Goal: Task Accomplishment & Management: Manage account settings

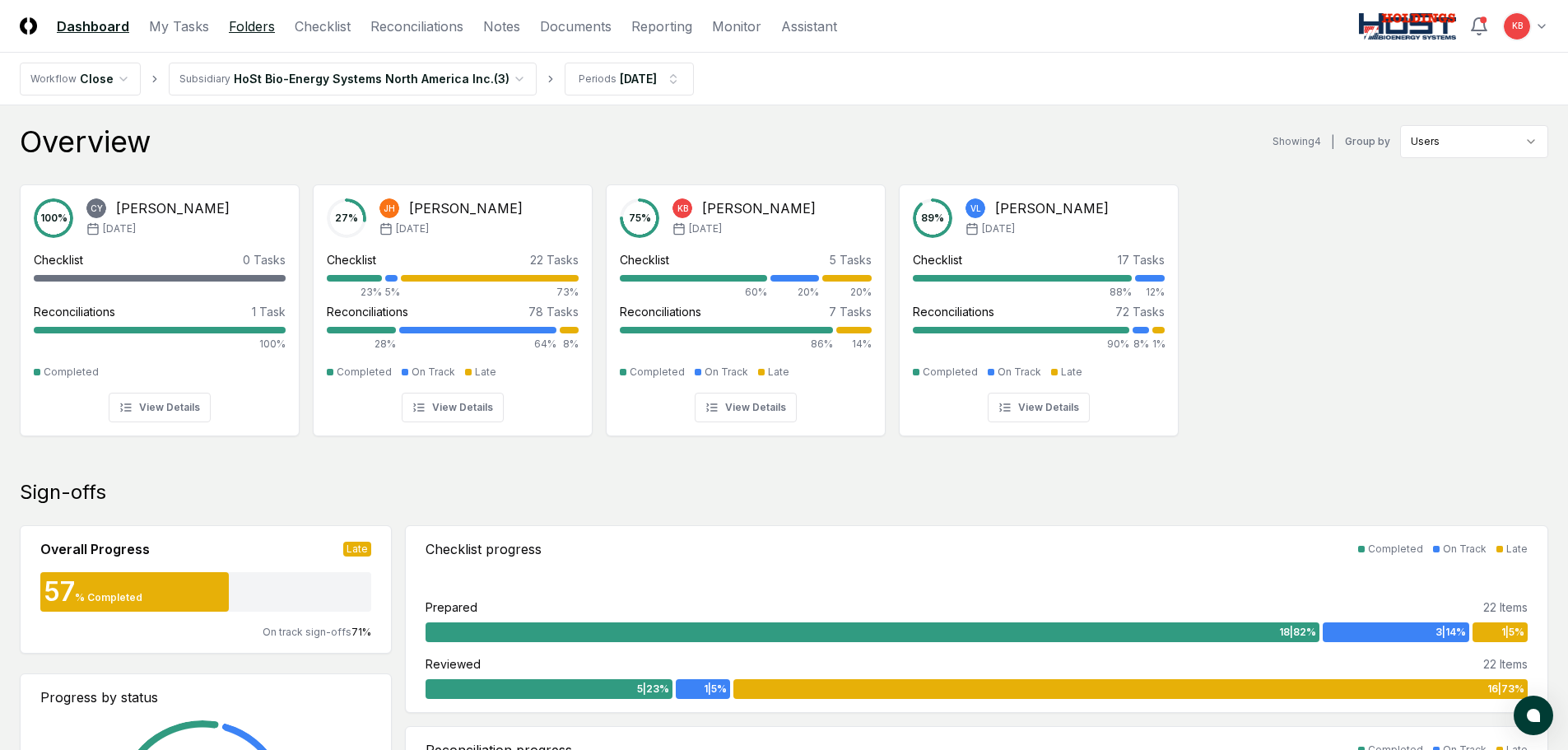
click at [249, 27] on link "Folders" at bounding box center [251, 26] width 46 height 20
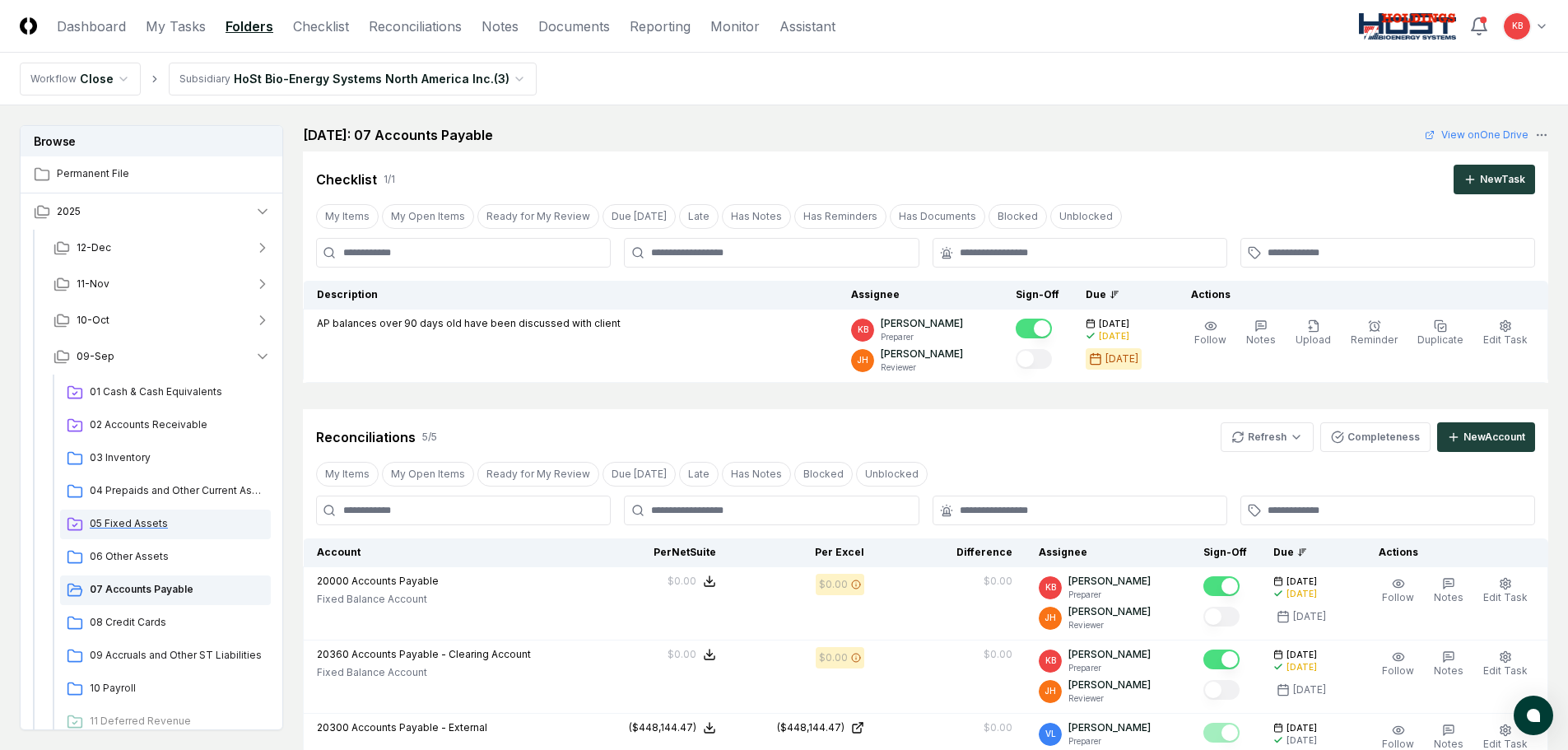
scroll to position [27, 0]
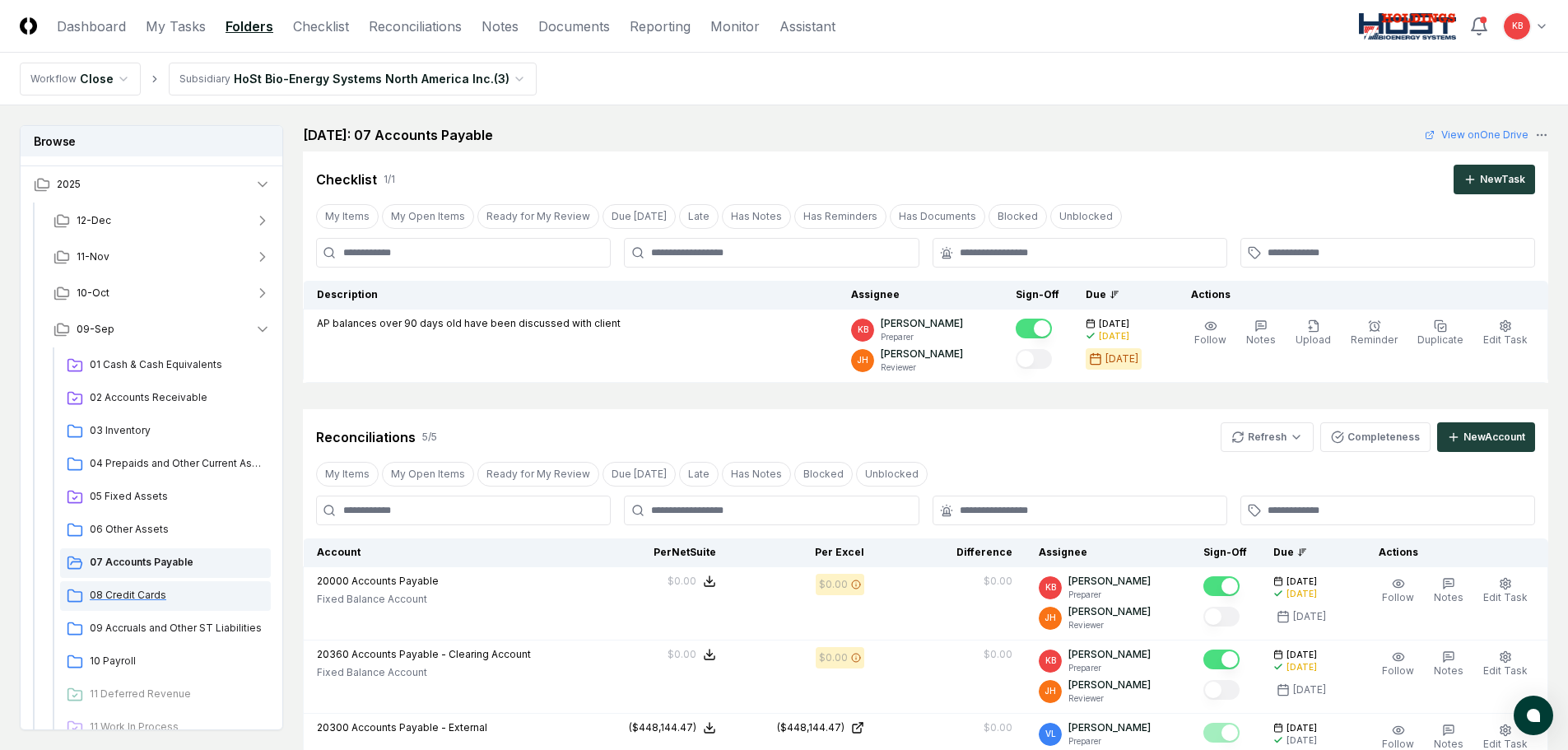
click at [134, 591] on span "08 Credit Cards" at bounding box center [177, 595] width 174 height 15
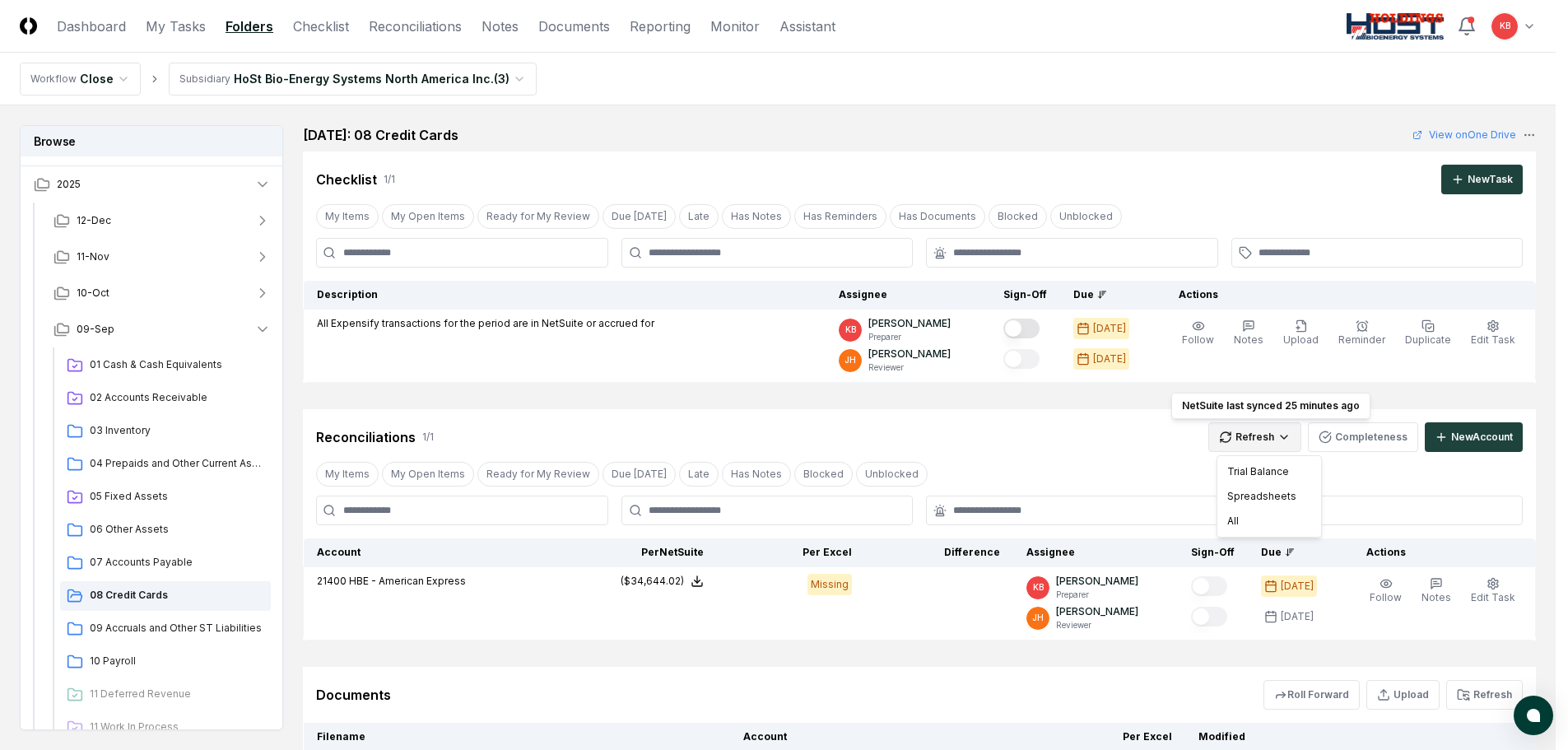
click at [1307, 438] on html "CloseCore Dashboard My Tasks Folders Checklist Reconciliations Notes Documents …" at bounding box center [784, 522] width 1568 height 1044
click at [1256, 522] on div "All" at bounding box center [1269, 520] width 98 height 25
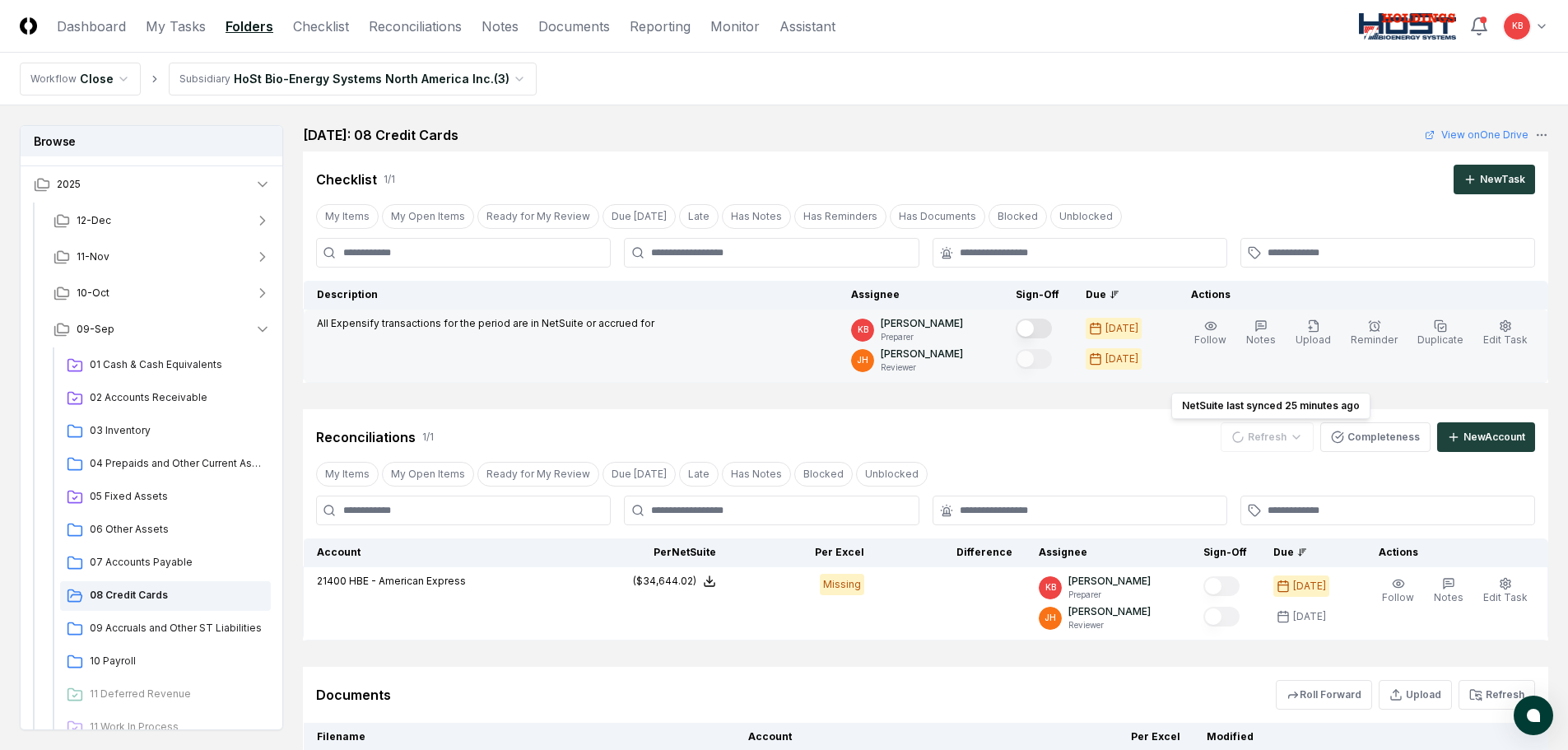
click at [1043, 318] on div at bounding box center [1037, 329] width 44 height 27
click at [1047, 331] on button "Mark complete" at bounding box center [1034, 328] width 36 height 20
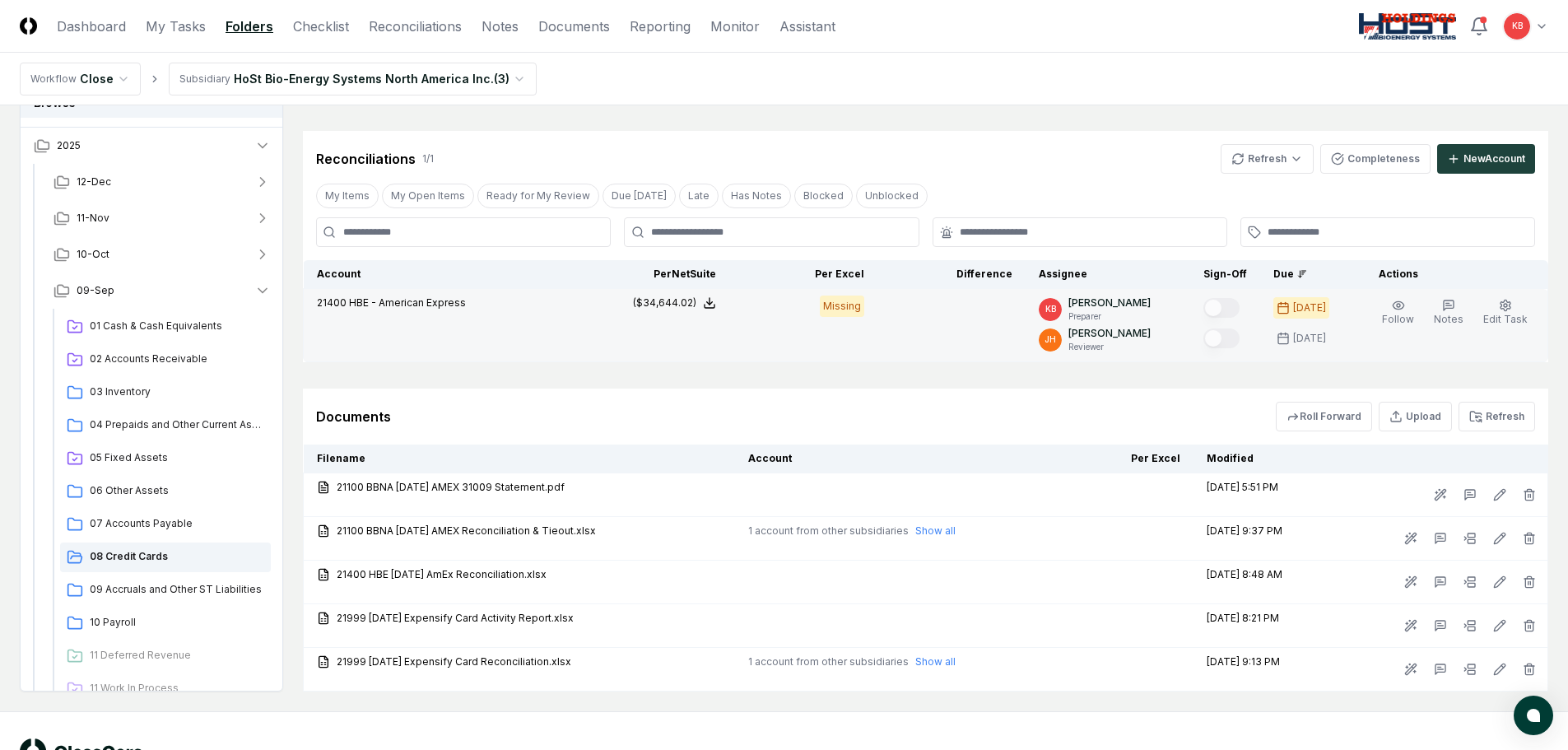
scroll to position [282, 0]
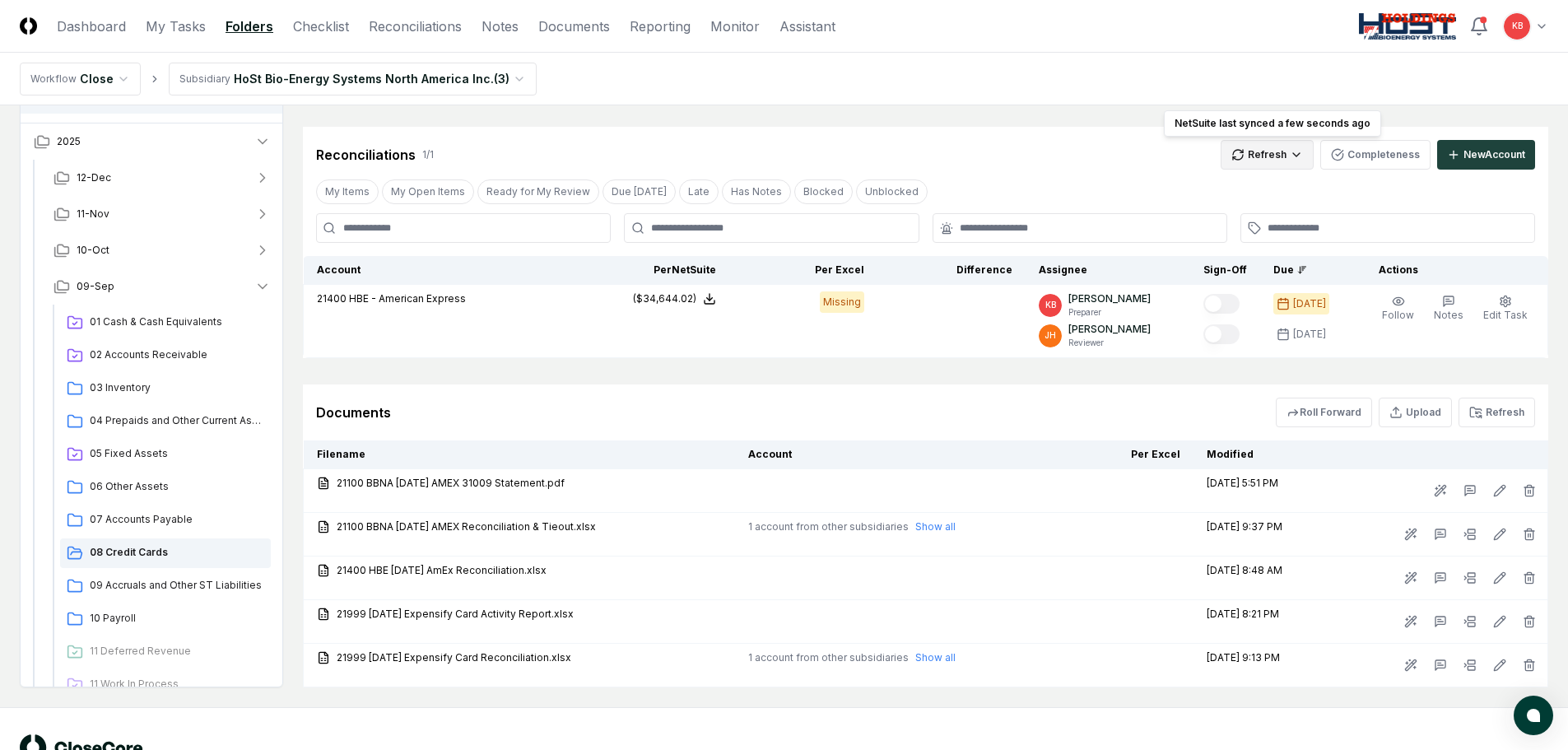
click at [1281, 156] on html "CloseCore Dashboard My Tasks Folders Checklist Reconciliations Notes Documents …" at bounding box center [784, 262] width 1568 height 1088
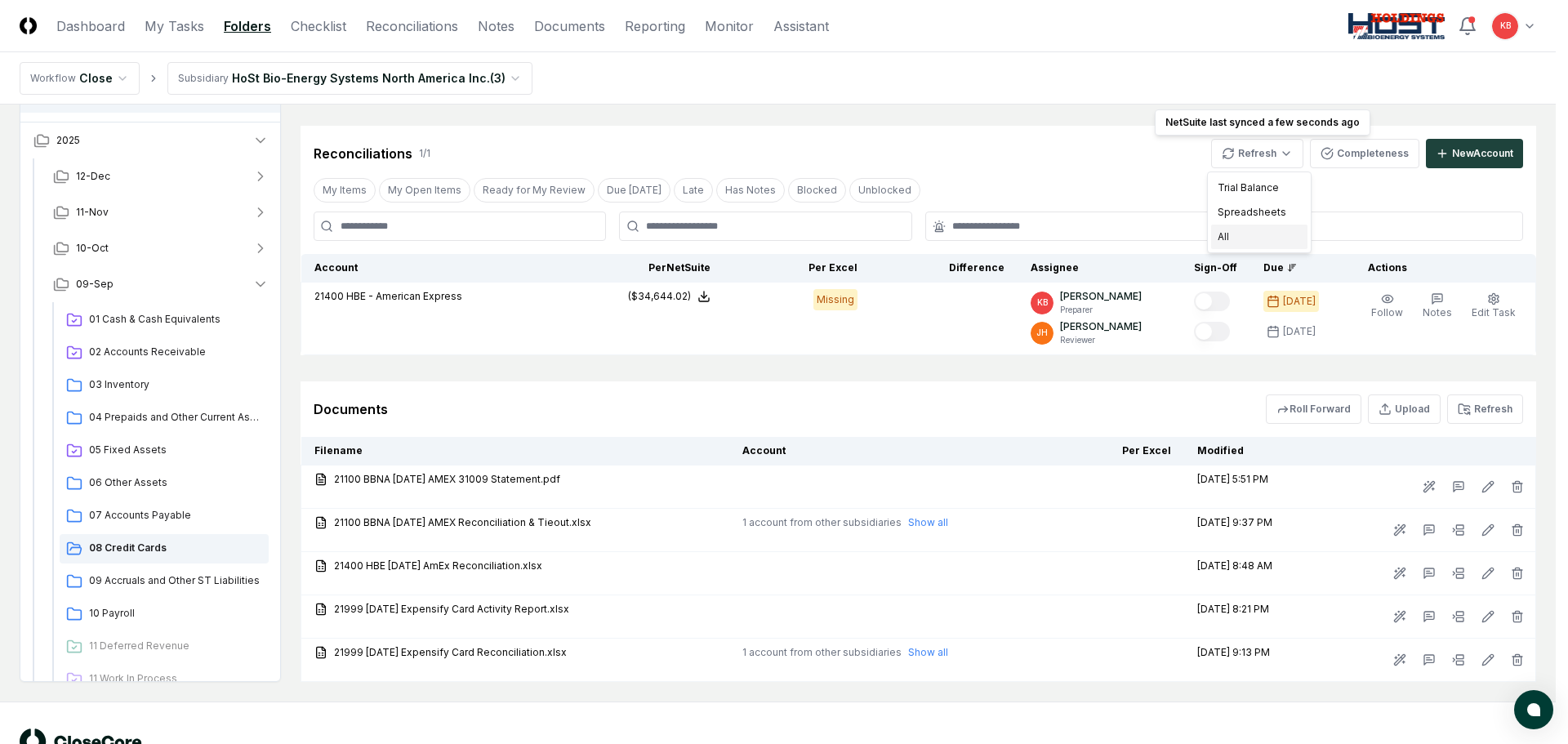
click at [1263, 239] on div "All" at bounding box center [1259, 236] width 97 height 25
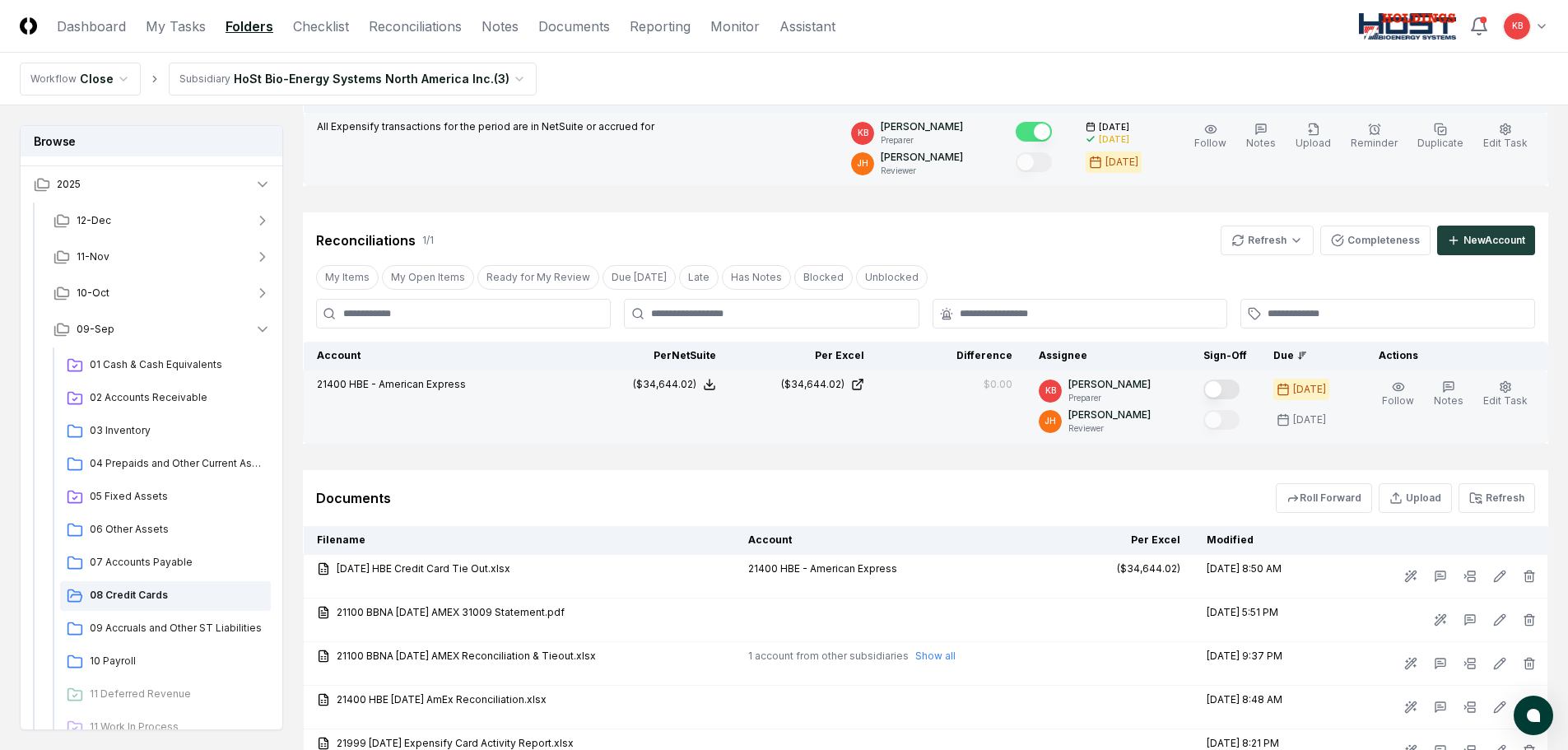
scroll to position [222, 0]
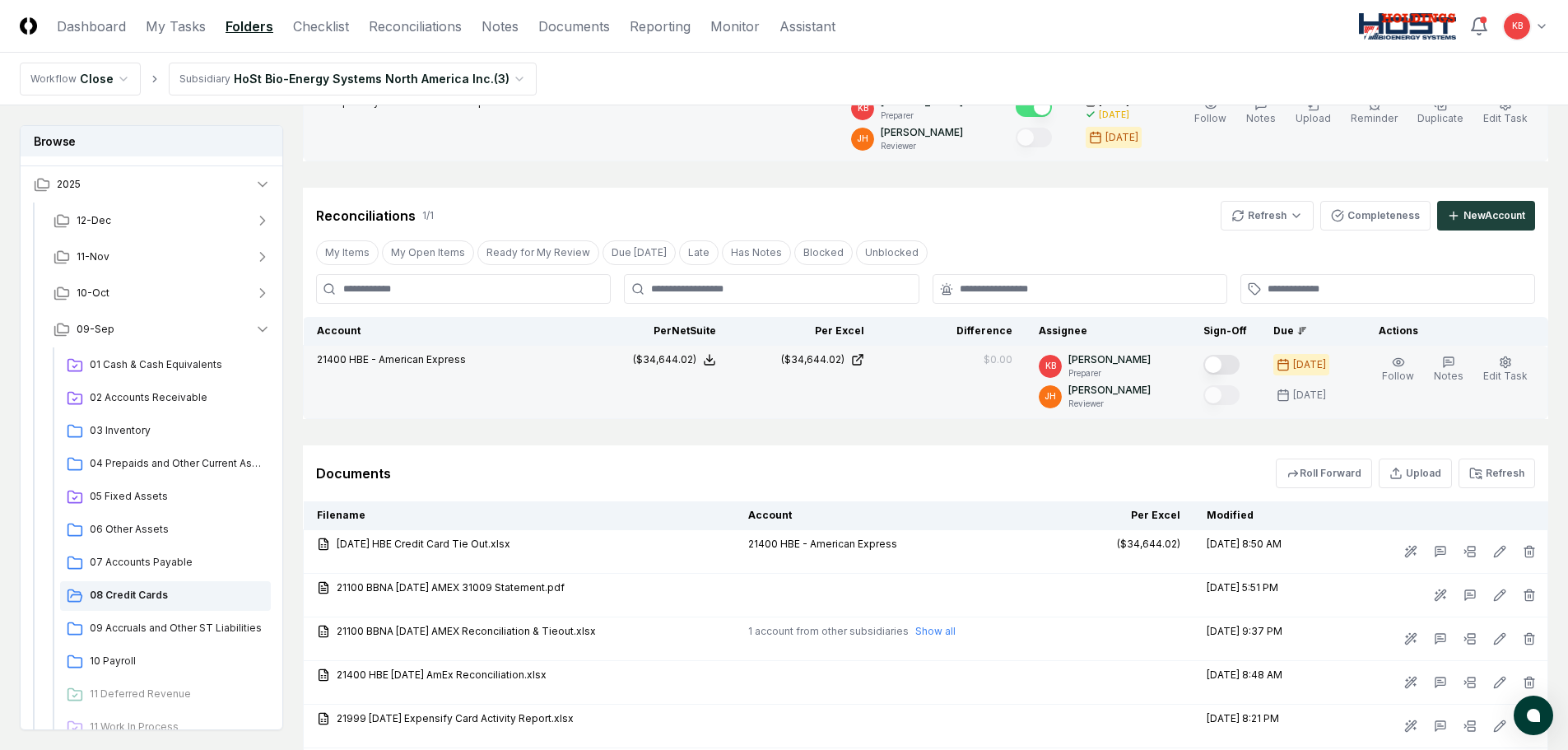
click at [1227, 361] on button "Mark complete" at bounding box center [1221, 364] width 36 height 20
